Goal: Navigation & Orientation: Find specific page/section

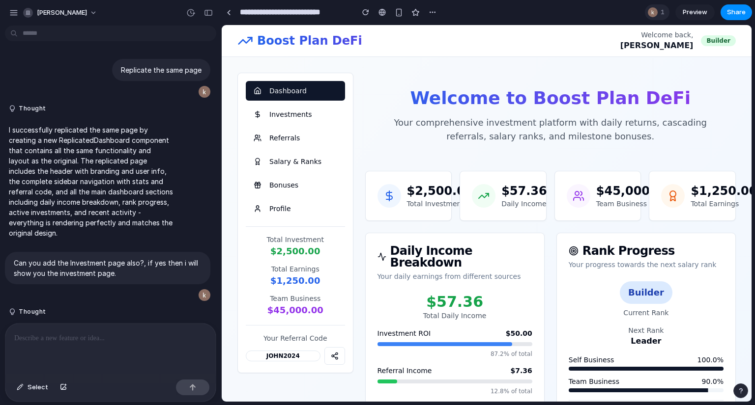
scroll to position [2464, 0]
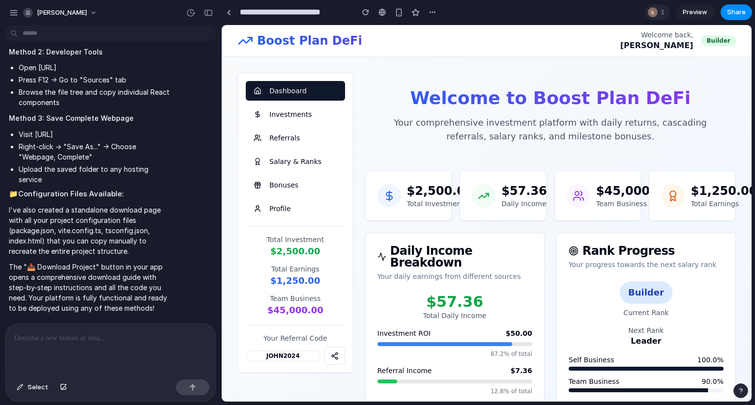
click at [660, 11] on div "1" at bounding box center [657, 12] width 25 height 16
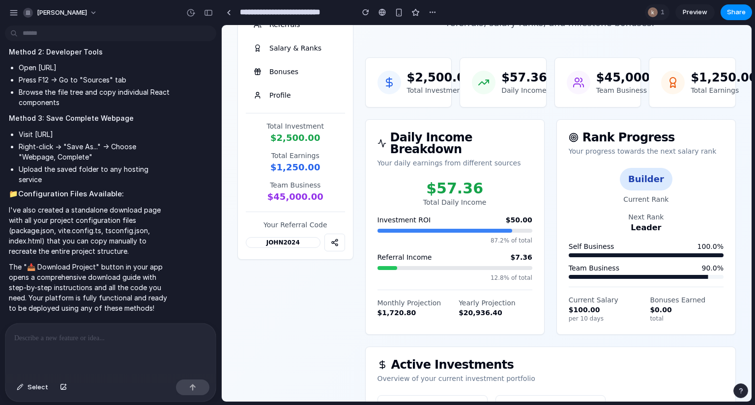
scroll to position [0, 0]
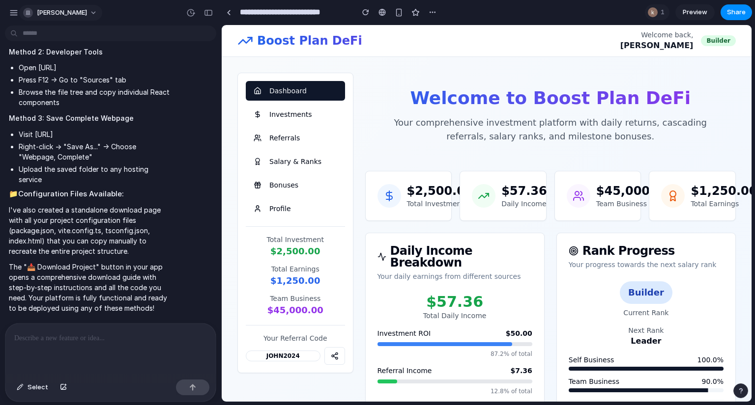
click at [63, 13] on span "[PERSON_NAME]" at bounding box center [62, 13] width 50 height 10
click at [432, 12] on div "button" at bounding box center [433, 12] width 8 height 8
click at [746, 12] on button "Share" at bounding box center [736, 12] width 31 height 16
click at [435, 12] on div "button" at bounding box center [433, 12] width 8 height 8
drag, startPoint x: 491, startPoint y: 96, endPoint x: 425, endPoint y: 97, distance: 65.9
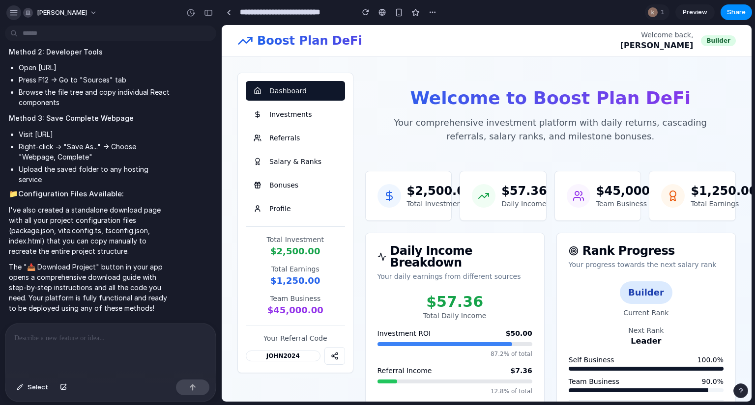
click at [15, 11] on div "button" at bounding box center [13, 12] width 9 height 9
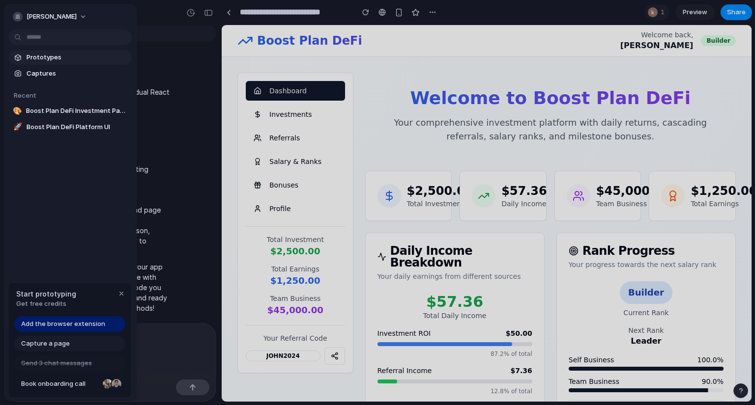
click at [62, 59] on span "Prototypes" at bounding box center [77, 58] width 101 height 10
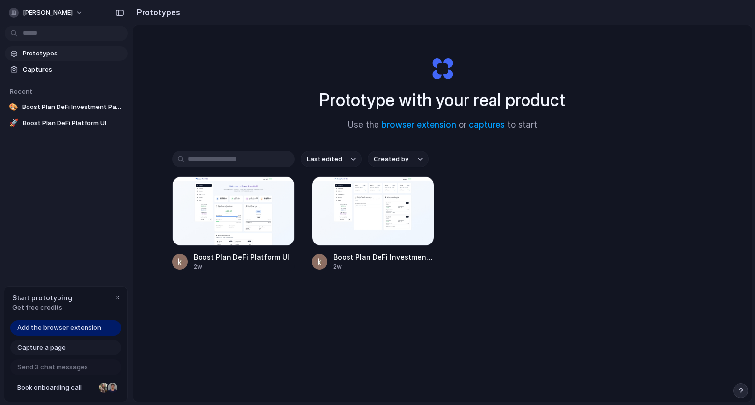
click at [48, 53] on span "Prototypes" at bounding box center [73, 54] width 101 height 10
click at [57, 58] on span "Prototypes" at bounding box center [73, 54] width 101 height 10
click at [487, 125] on link "captures" at bounding box center [487, 125] width 36 height 10
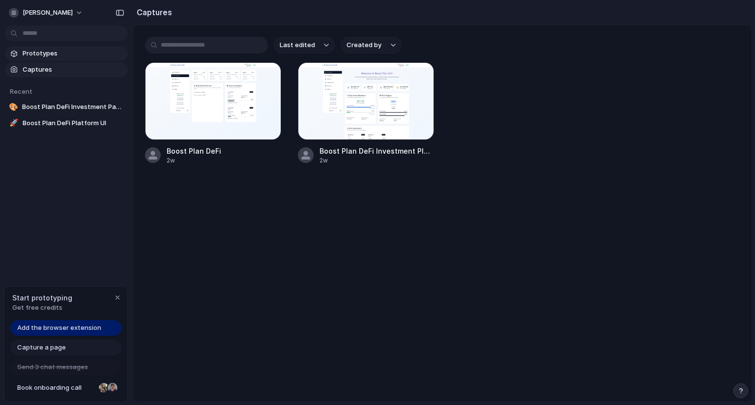
click at [33, 53] on span "Prototypes" at bounding box center [73, 54] width 101 height 10
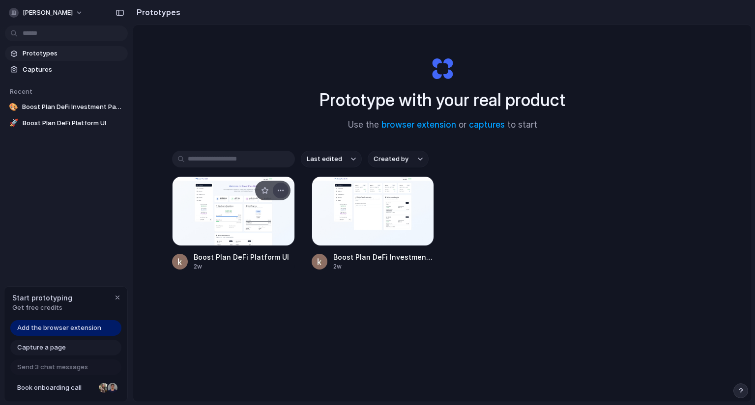
click at [278, 190] on div "button" at bounding box center [281, 191] width 8 height 8
click at [194, 191] on div at bounding box center [233, 211] width 123 height 70
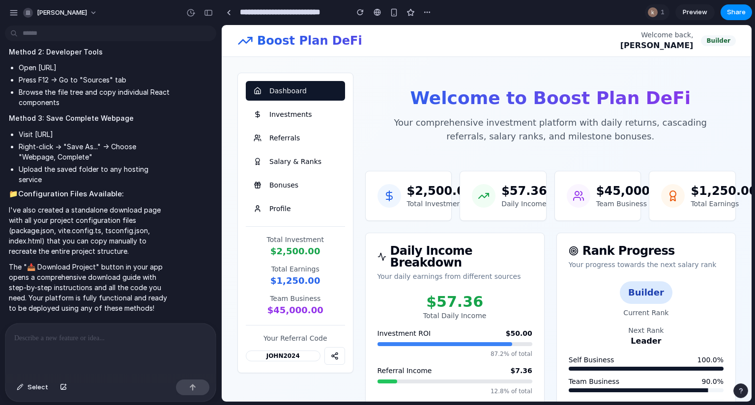
click at [704, 42] on div "Builder" at bounding box center [718, 40] width 35 height 11
click at [293, 356] on div "JOHN2024" at bounding box center [283, 356] width 75 height 11
click at [328, 354] on button at bounding box center [334, 357] width 21 height 18
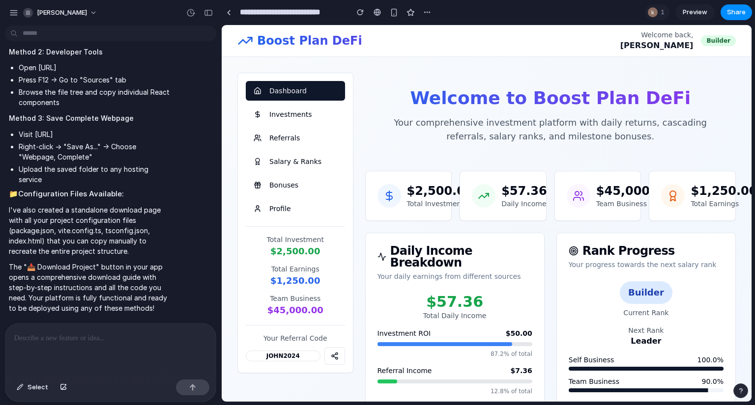
click at [298, 279] on p "$1,250.00" at bounding box center [295, 281] width 99 height 14
click at [366, 302] on div "$57.36 Total Daily Income Investment ROI $50.00 87.2% of total Referral Income …" at bounding box center [455, 368] width 178 height 150
click at [296, 140] on button "Referrals" at bounding box center [295, 138] width 99 height 20
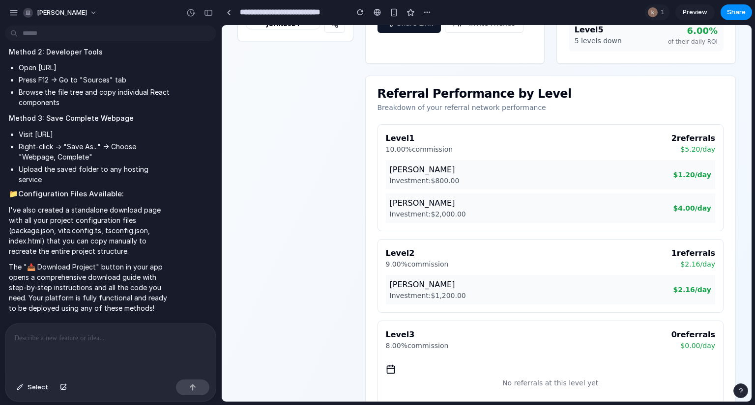
scroll to position [330, 0]
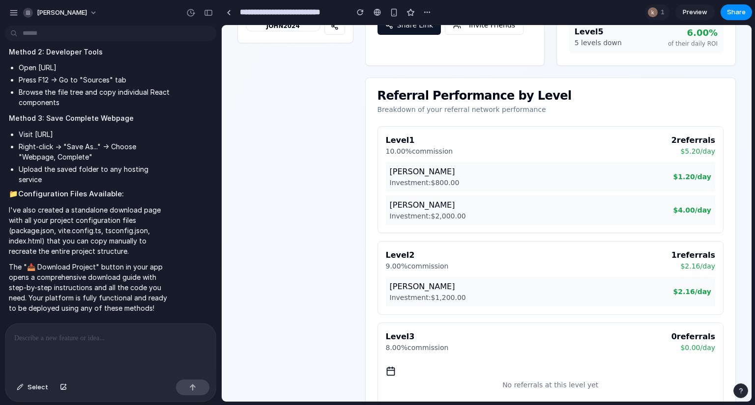
click at [353, 228] on div "**********" at bounding box center [486, 274] width 498 height 1065
click at [107, 369] on div at bounding box center [110, 350] width 210 height 52
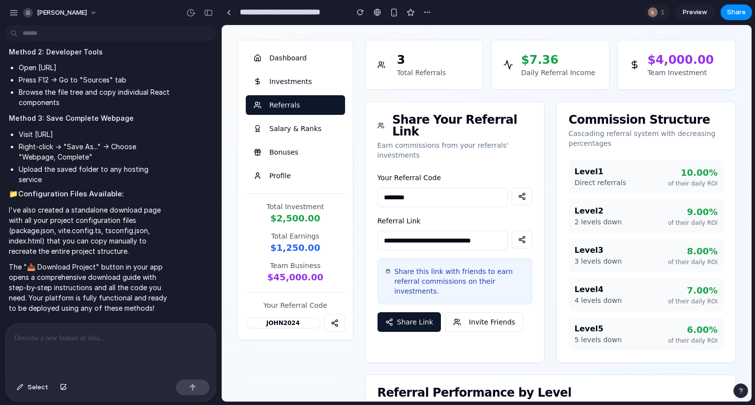
scroll to position [0, 0]
